Goal: Task Accomplishment & Management: Use online tool/utility

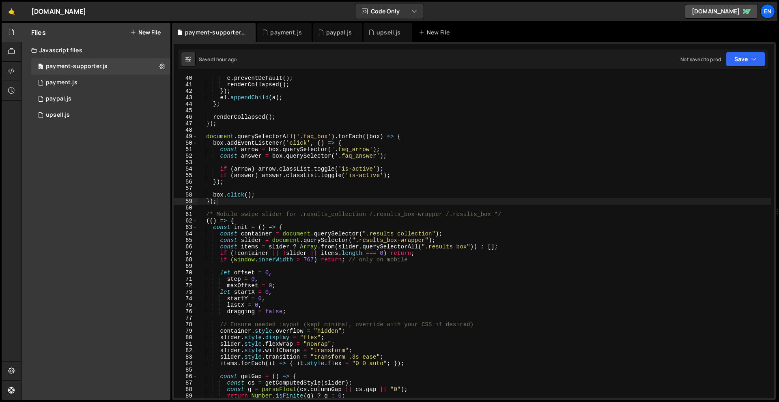
scroll to position [254, 0]
click at [78, 113] on div "0 upsell.js 0" at bounding box center [100, 115] width 139 height 16
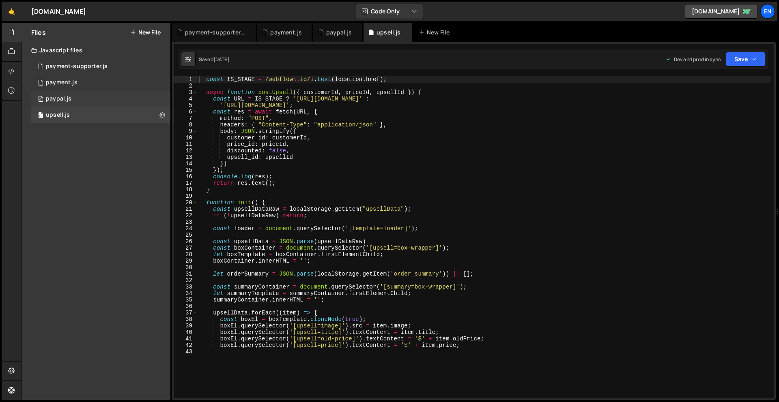
click at [67, 98] on div "paypal.js" at bounding box center [59, 98] width 26 height 7
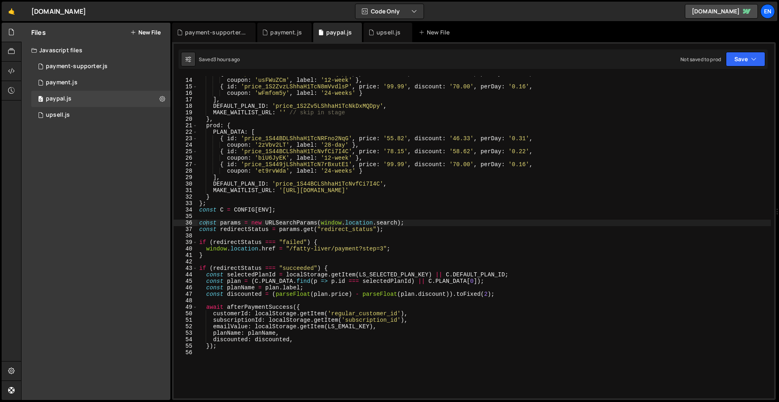
scroll to position [0, 0]
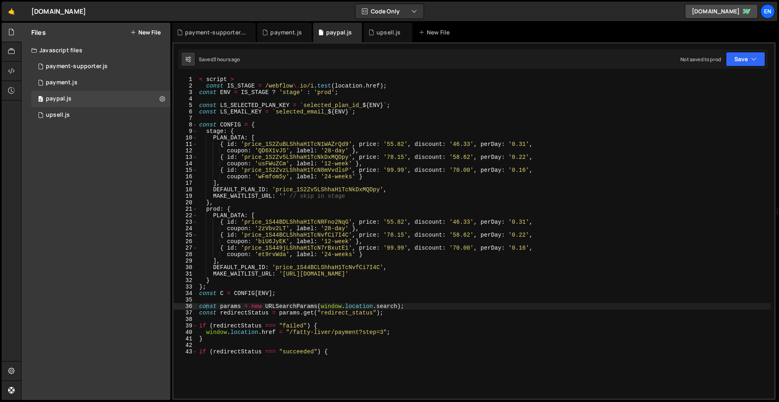
type textarea "< script >"
drag, startPoint x: 237, startPoint y: 77, endPoint x: 153, endPoint y: 74, distance: 84.0
click at [153, 74] on div "Files New File Javascript files 0 payment-supporter.js 0 0 payment.js 0 0 paypa…" at bounding box center [400, 212] width 758 height 378
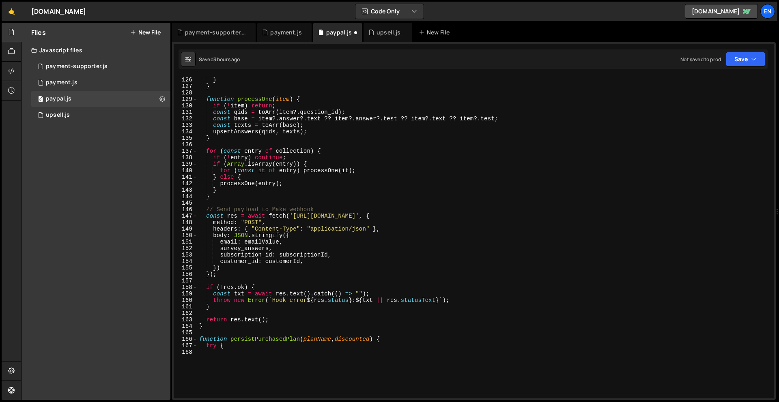
scroll to position [1031, 0]
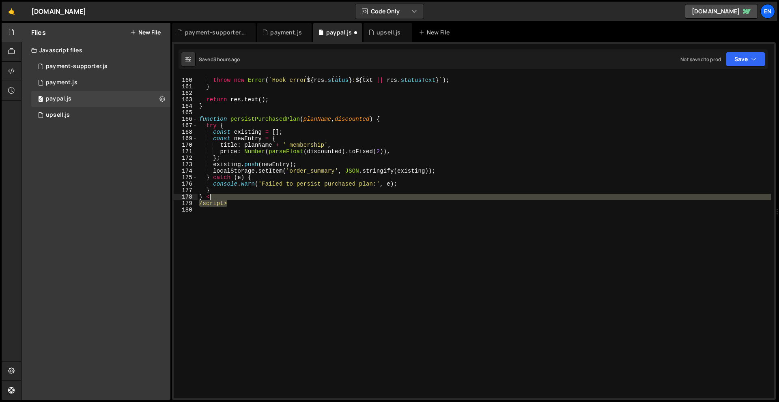
click at [234, 197] on div "const txt = await res . text ( ) . catch (( ) => "" ) ; throw new Error ( ` Hoo…" at bounding box center [484, 211] width 573 height 281
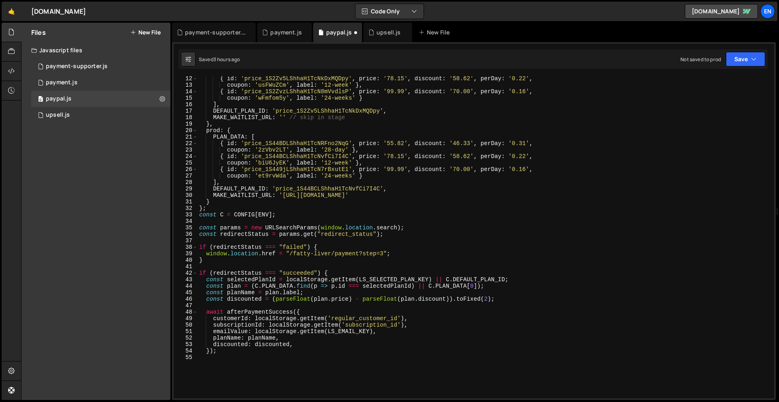
scroll to position [0, 0]
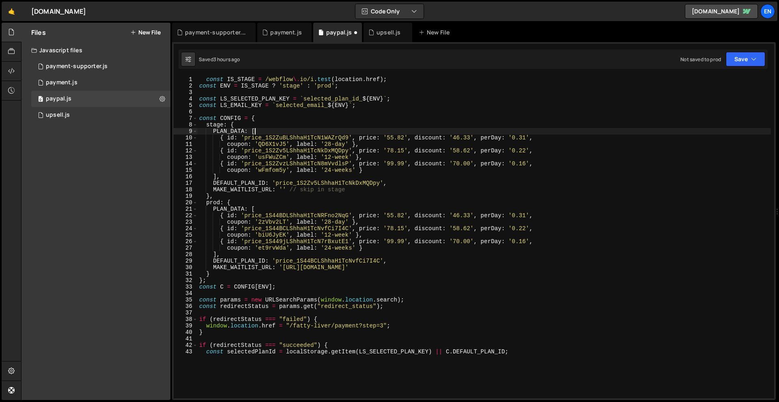
click at [584, 129] on div "const IS_STAGE = /webflow \. io/i . test ( location . href ) ; const ENV = IS_S…" at bounding box center [484, 216] width 573 height 281
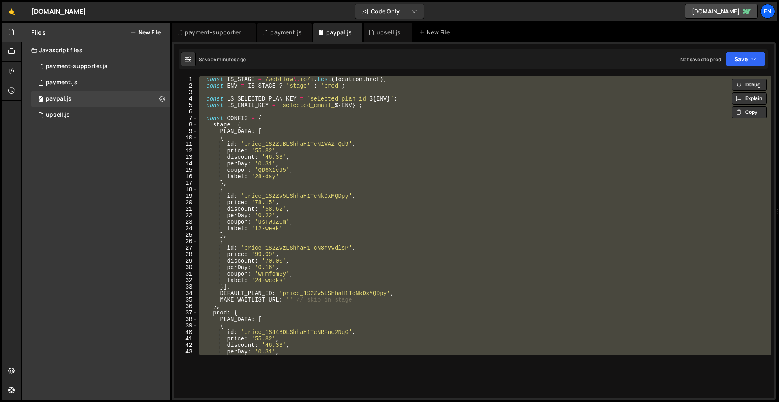
click at [438, 245] on div "const IS_STAGE = /webflow \. io/i . test ( location . href ) ; const ENV = IS_S…" at bounding box center [484, 216] width 573 height 281
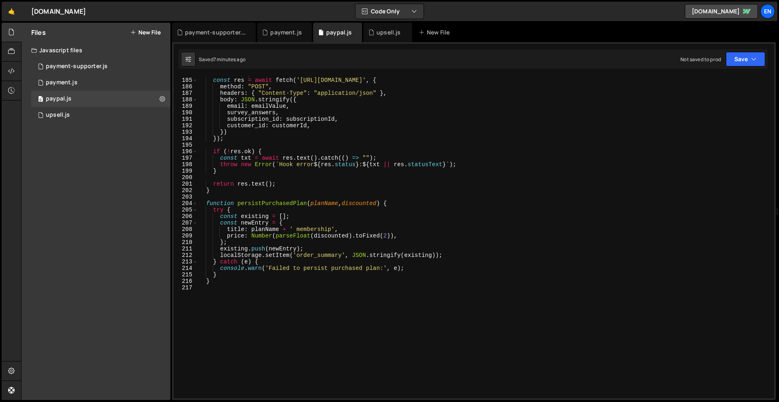
scroll to position [1125, 0]
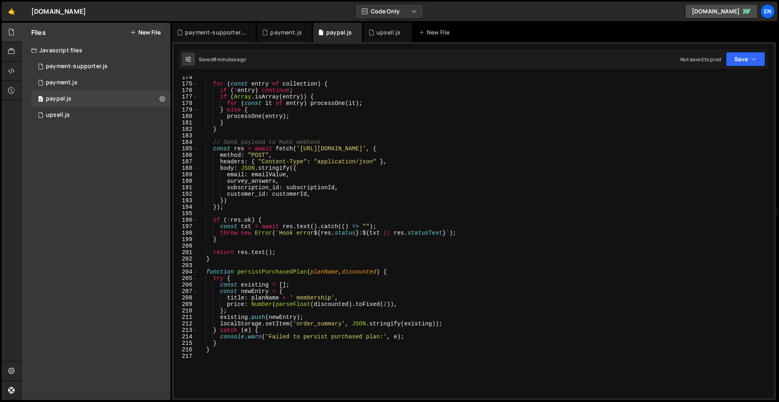
click at [376, 184] on div "for ( const entry of collection ) { if ( ! entry ) continue ; if ( Array . isAr…" at bounding box center [484, 214] width 573 height 281
type textarea "}"
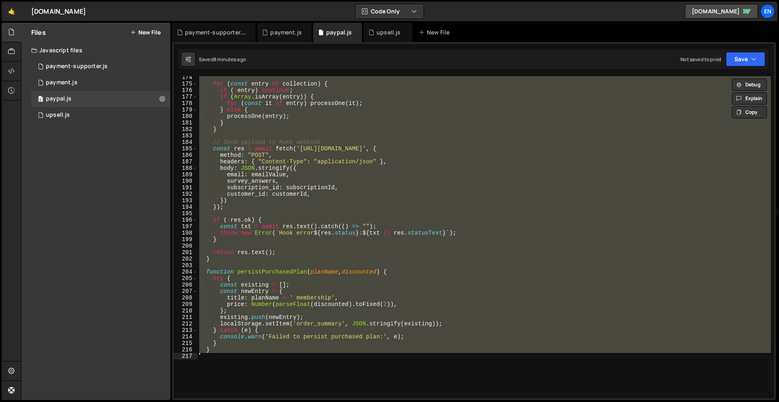
paste textarea
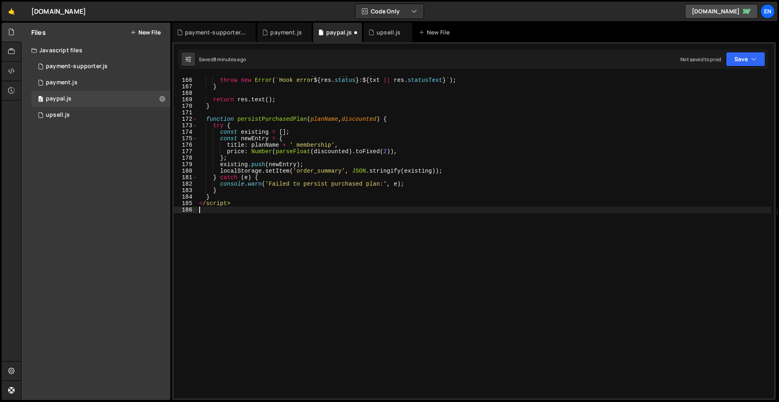
scroll to position [1109, 0]
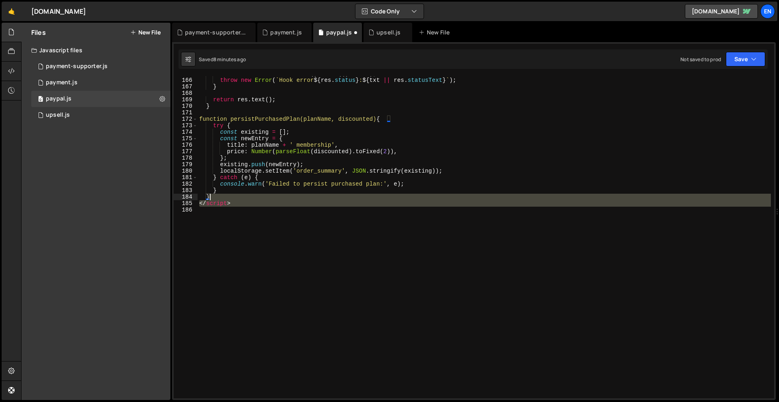
drag, startPoint x: 232, startPoint y: 211, endPoint x: 225, endPoint y: 199, distance: 14.3
click at [225, 199] on div "const txt = await res . text ( ) . catch (( ) => "" ) ; throw new Error ( ` Hoo…" at bounding box center [484, 211] width 573 height 281
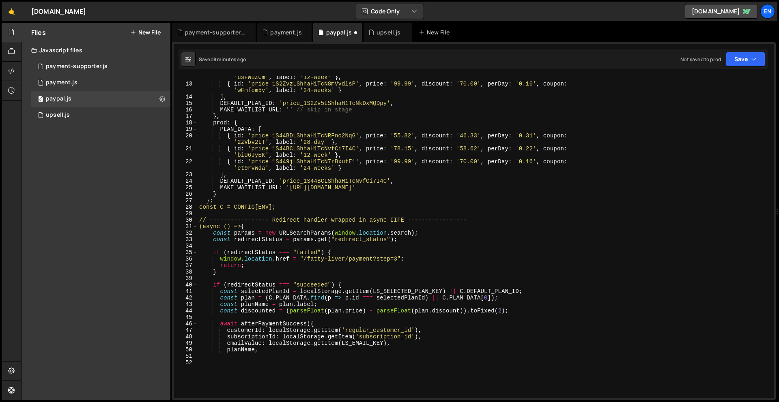
scroll to position [0, 0]
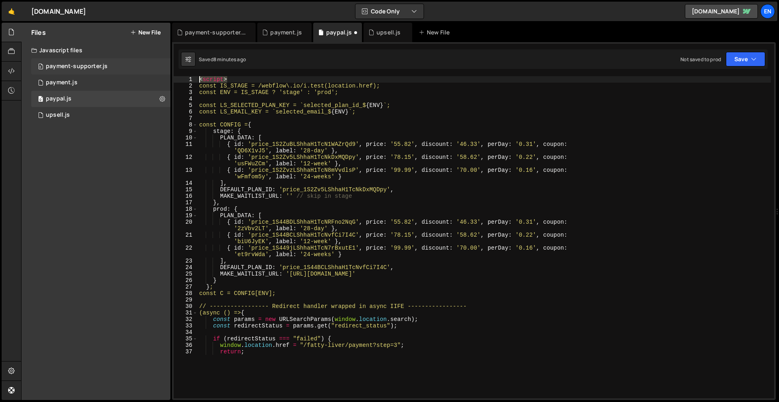
drag, startPoint x: 231, startPoint y: 79, endPoint x: 146, endPoint y: 73, distance: 85.0
click at [146, 73] on div "Files New File Javascript files 0 payment-supporter.js 0 0 payment.js 0 0 paypa…" at bounding box center [400, 212] width 758 height 378
type textarea "<script>"
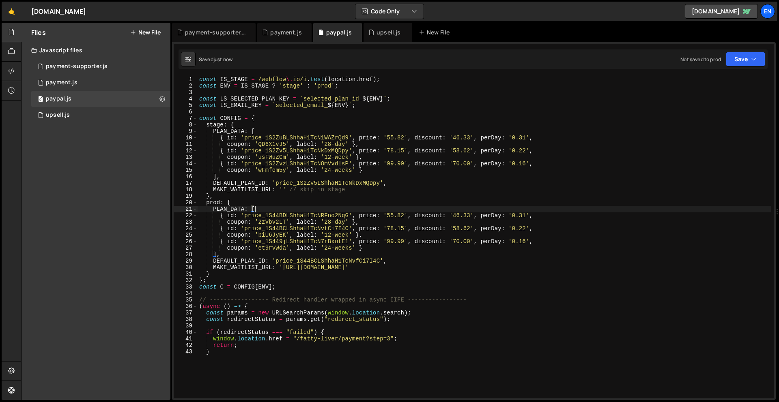
click at [389, 209] on div "const IS_STAGE = /webflow \. io/i . test ( location . href ) ; const ENV = IS_S…" at bounding box center [484, 216] width 573 height 281
type textarea "PLAN_DATA: ["
click at [741, 58] on button "Save" at bounding box center [745, 59] width 39 height 15
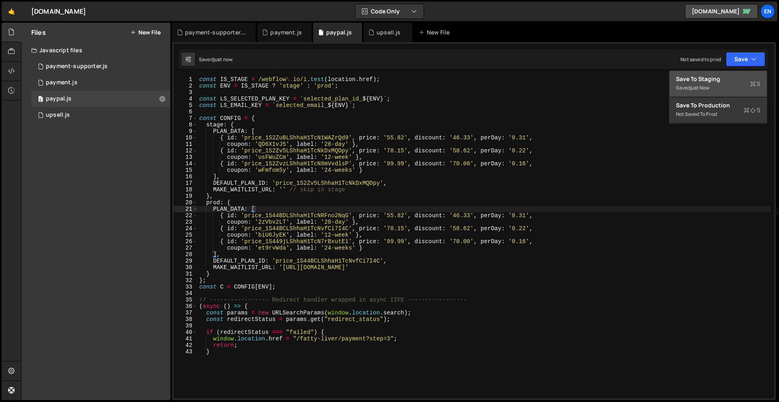
click at [692, 82] on div "Save to Staging S" at bounding box center [718, 79] width 84 height 8
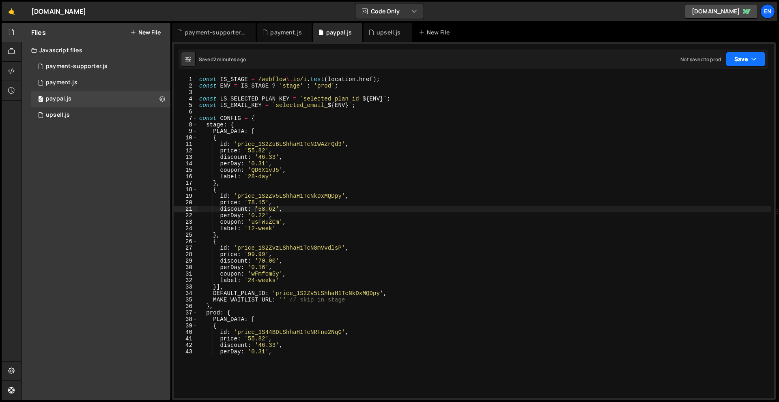
click at [747, 59] on button "Save" at bounding box center [745, 59] width 39 height 15
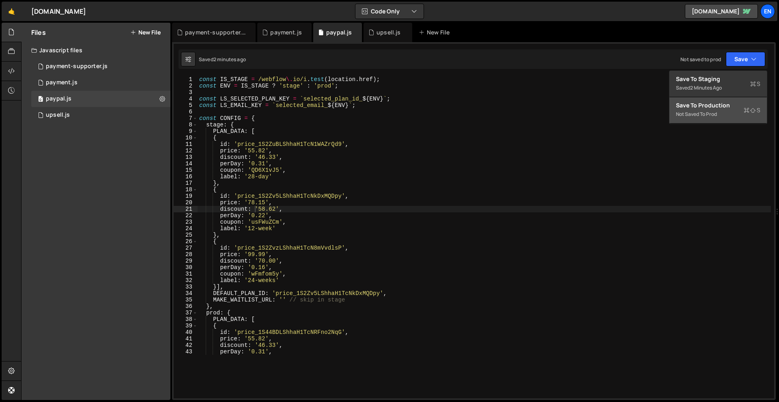
click at [717, 110] on div "Not saved to prod" at bounding box center [718, 115] width 84 height 10
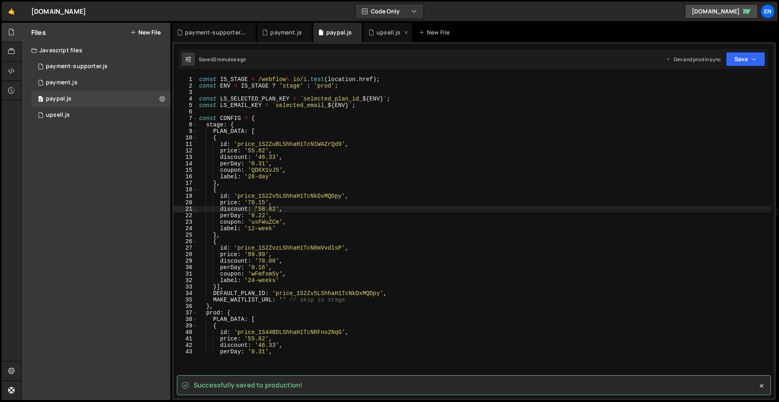
click at [382, 33] on div "upsell.js" at bounding box center [388, 32] width 24 height 8
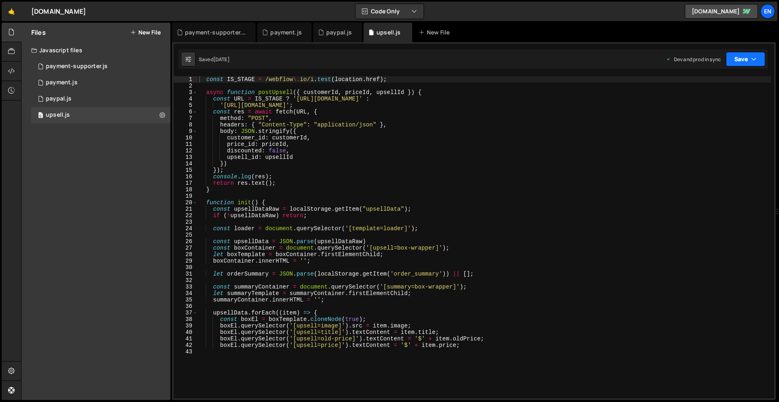
click at [757, 59] on button "Save" at bounding box center [745, 59] width 39 height 15
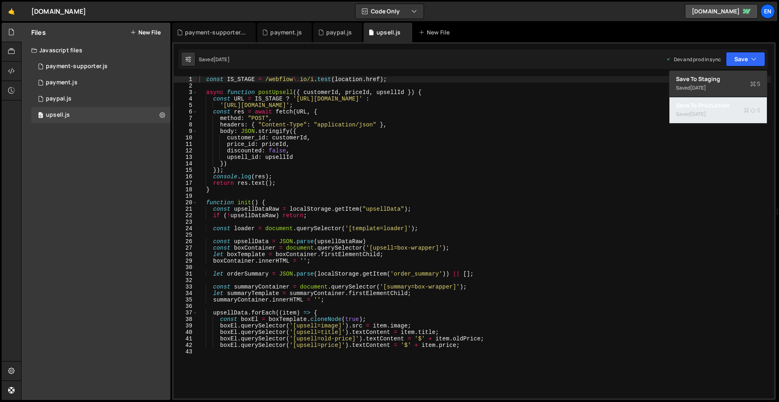
click at [710, 104] on div "Save to Production S" at bounding box center [718, 105] width 84 height 8
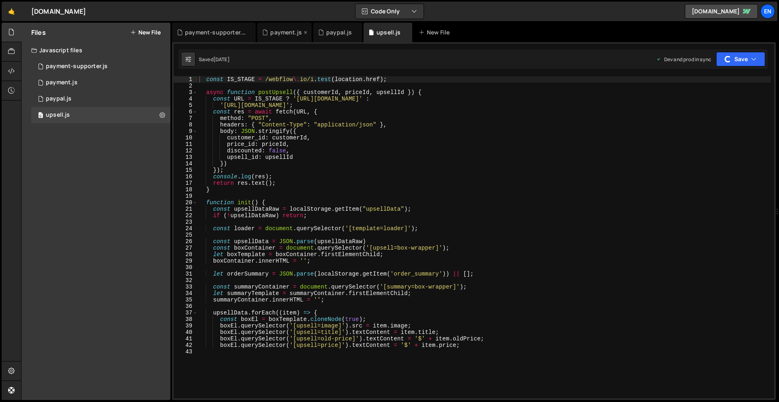
click at [272, 34] on div "payment.js" at bounding box center [286, 32] width 32 height 8
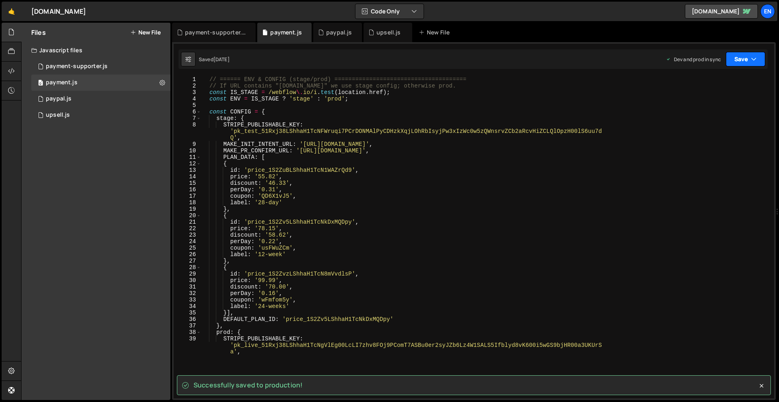
click at [738, 59] on button "Save" at bounding box center [745, 59] width 39 height 15
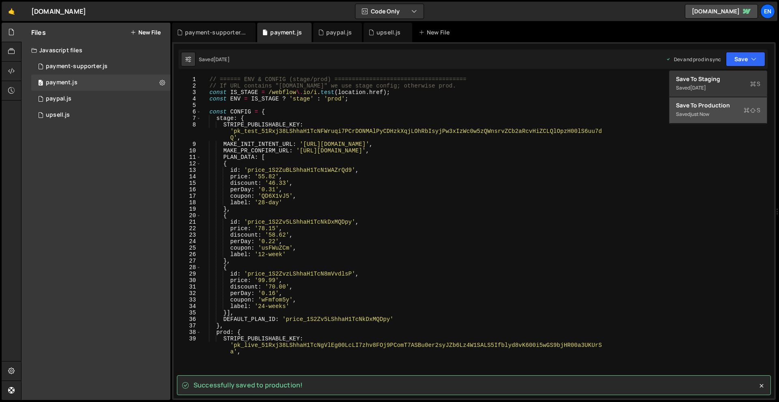
click at [717, 104] on div "Save to Production S" at bounding box center [718, 105] width 84 height 8
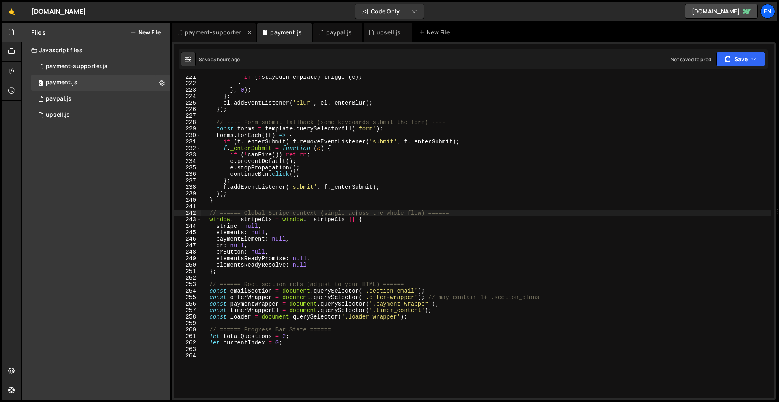
click at [200, 33] on div "payment-supporter.js" at bounding box center [215, 32] width 61 height 8
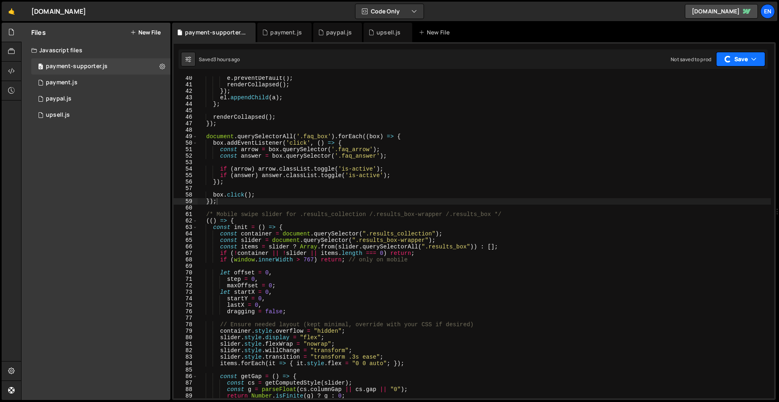
click at [736, 58] on button "Save" at bounding box center [740, 59] width 49 height 15
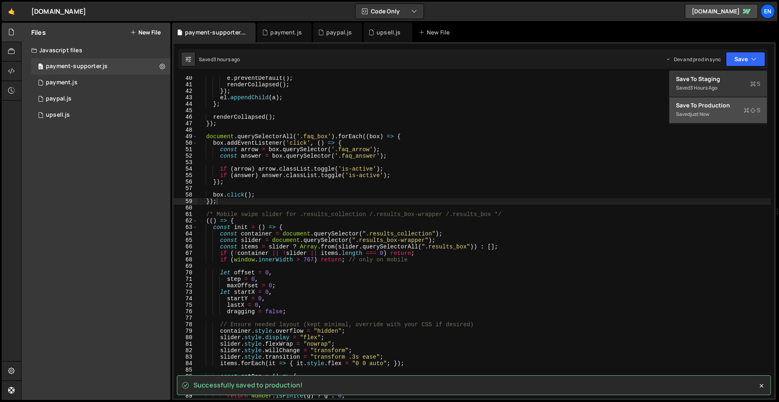
click at [737, 106] on div "Save to Production S" at bounding box center [718, 105] width 84 height 8
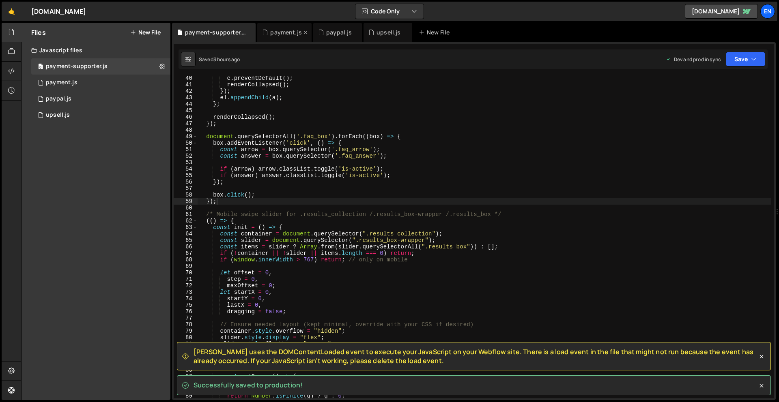
click at [271, 29] on div "payment.js" at bounding box center [286, 32] width 32 height 8
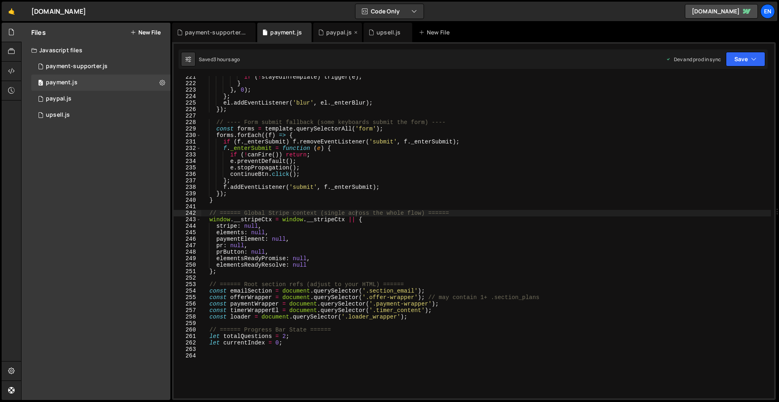
click at [319, 30] on icon at bounding box center [321, 32] width 6 height 8
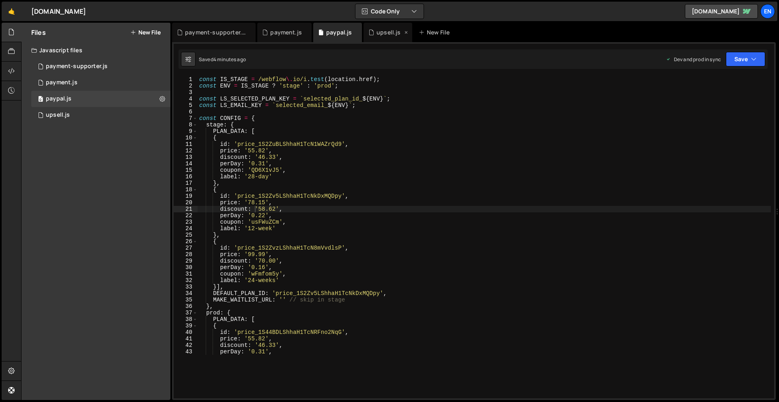
click at [384, 37] on div "upsell.js" at bounding box center [387, 32] width 49 height 19
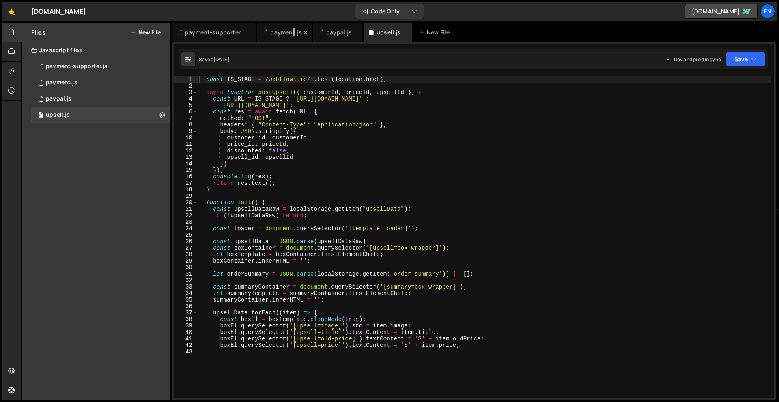
click at [292, 33] on div "payment.js" at bounding box center [286, 32] width 32 height 8
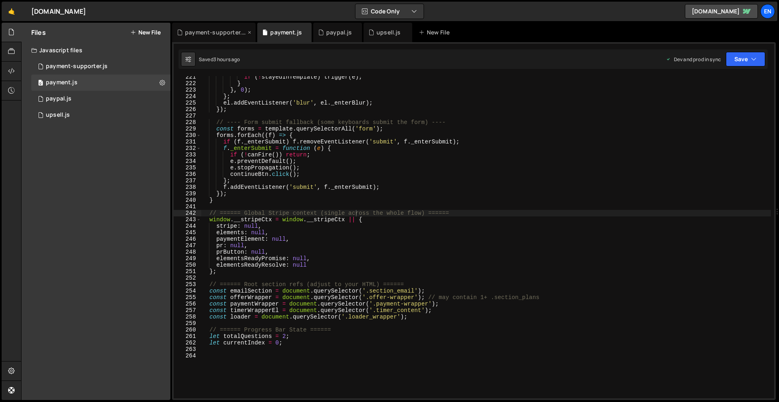
click at [207, 32] on div "payment-supporter.js" at bounding box center [215, 32] width 61 height 8
